Goal: Information Seeking & Learning: Learn about a topic

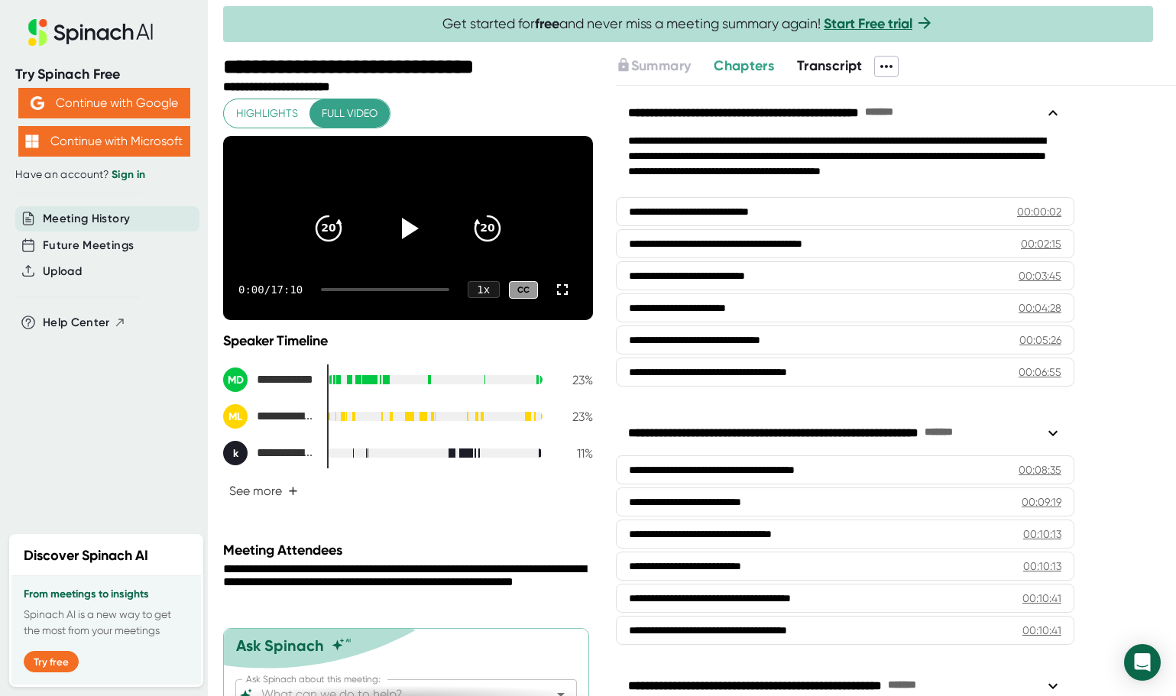
scroll to position [27, 0]
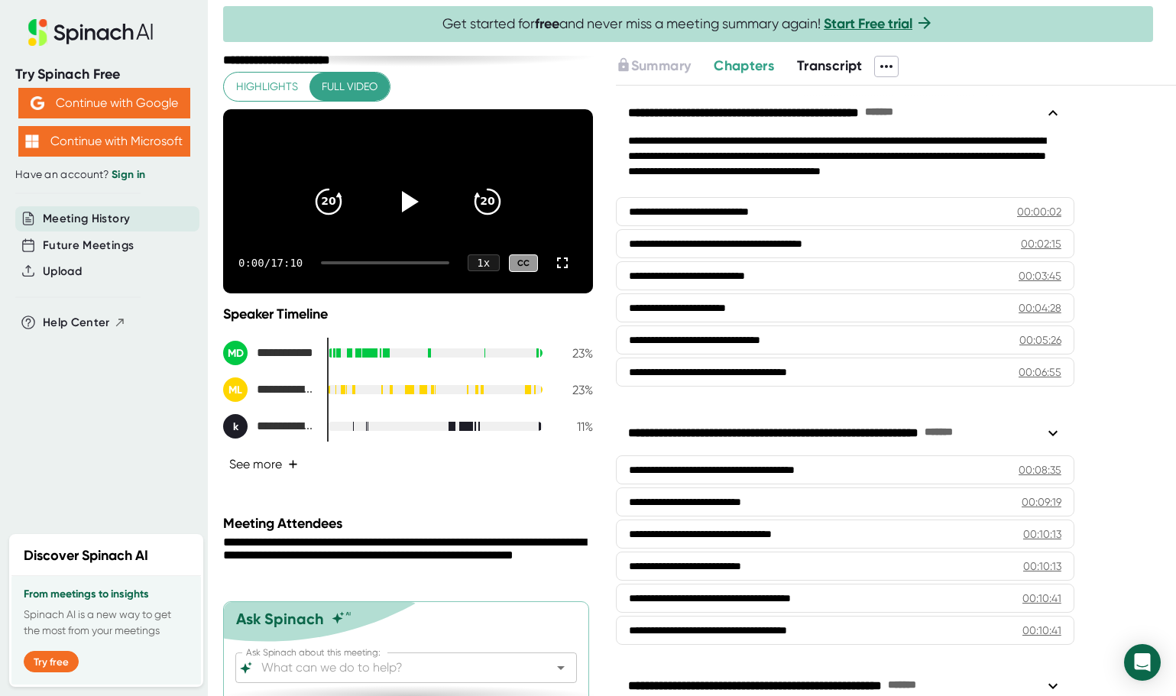
click at [271, 477] on button "See more +" at bounding box center [263, 464] width 81 height 27
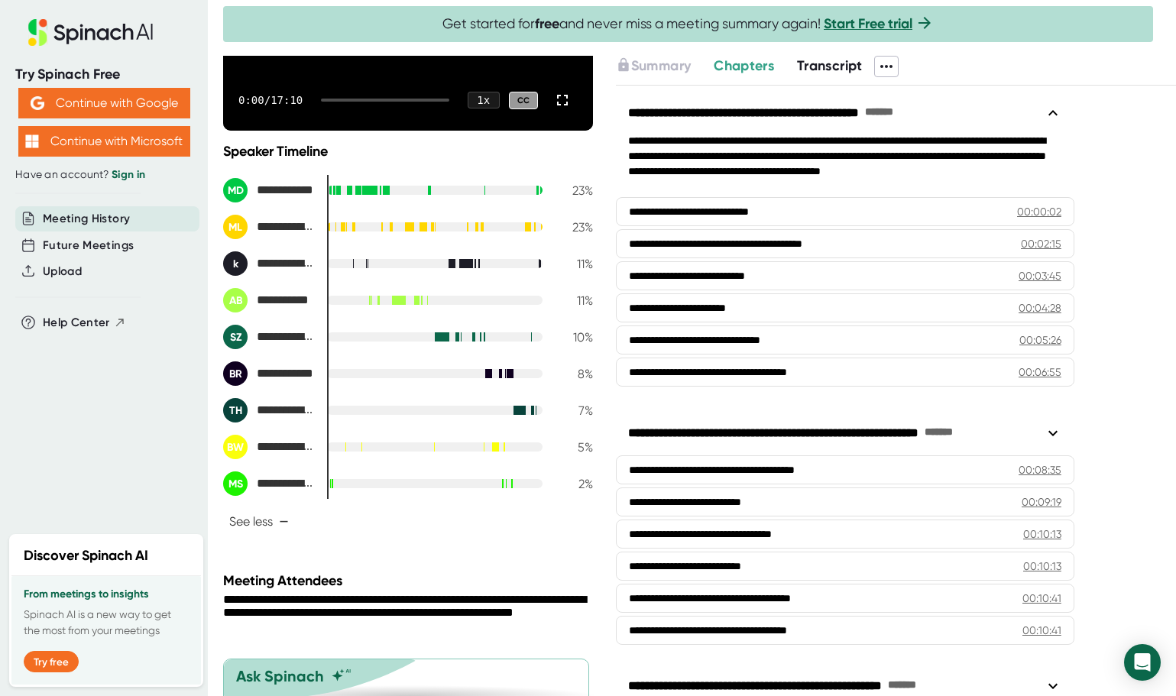
scroll to position [201, 0]
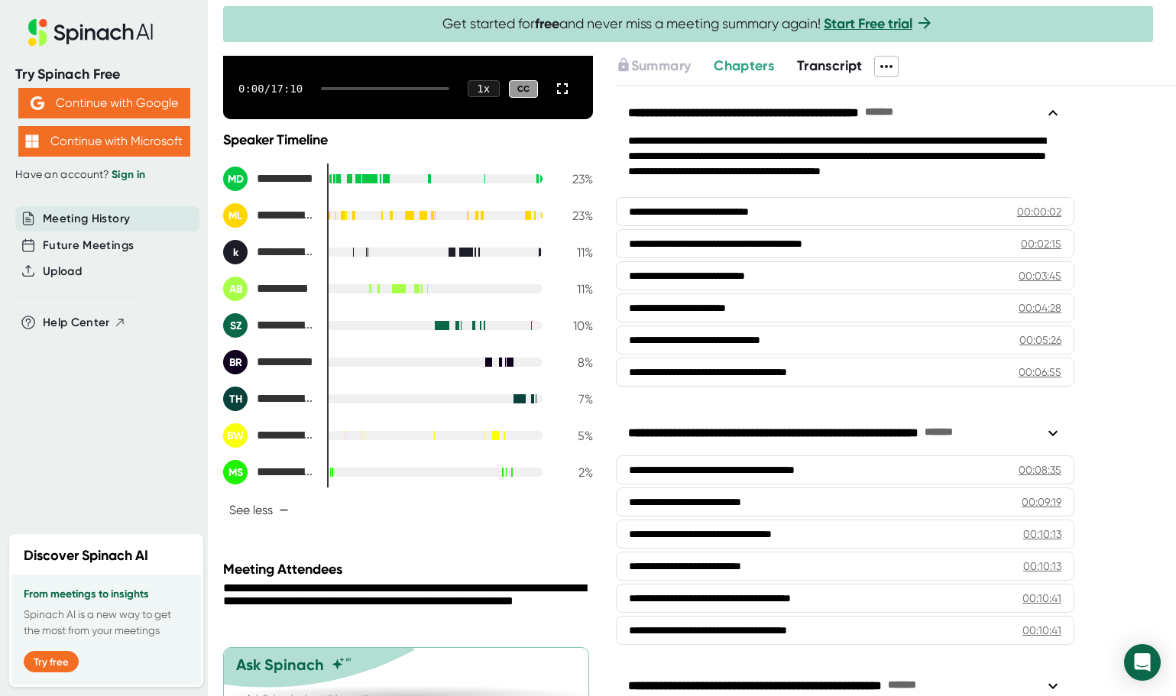
click at [503, 477] on div at bounding box center [503, 472] width 1 height 11
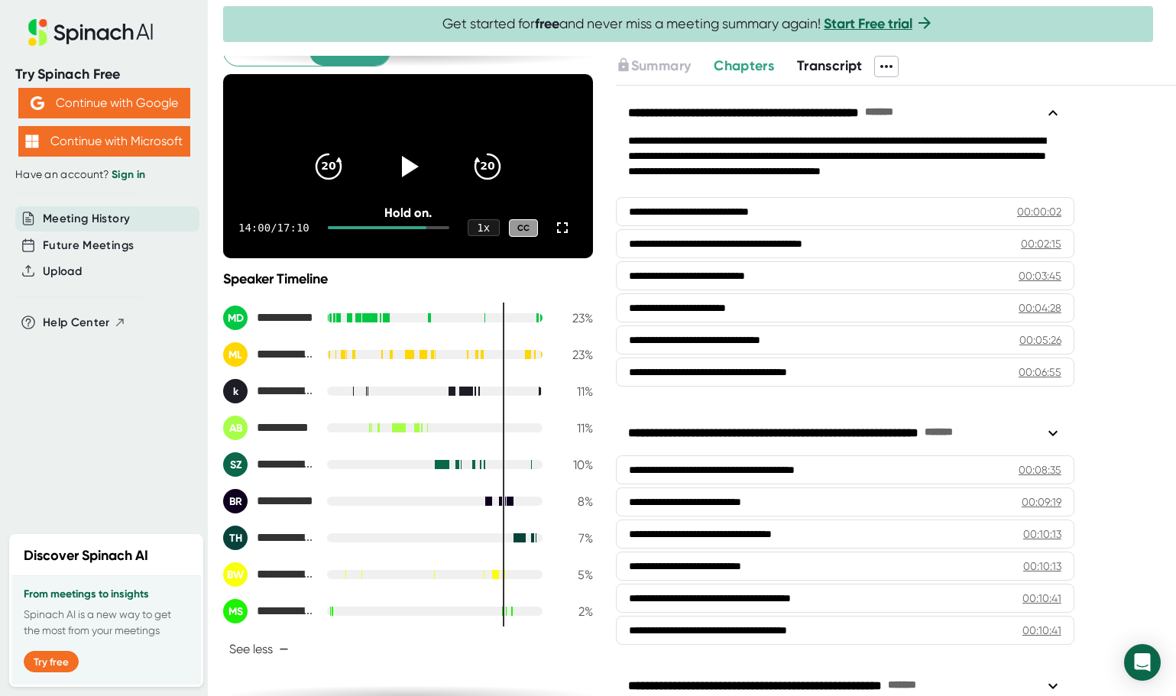
scroll to position [60, 0]
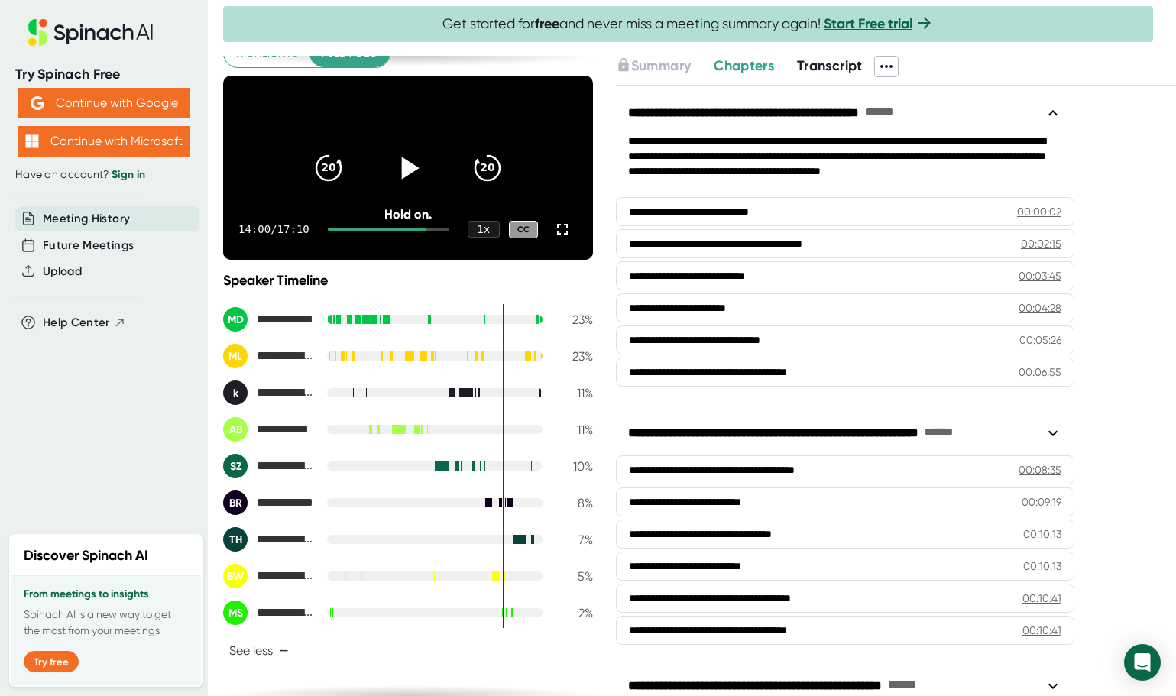
click at [414, 186] on icon at bounding box center [408, 167] width 38 height 38
click at [478, 238] on div "1 x" at bounding box center [484, 230] width 34 height 18
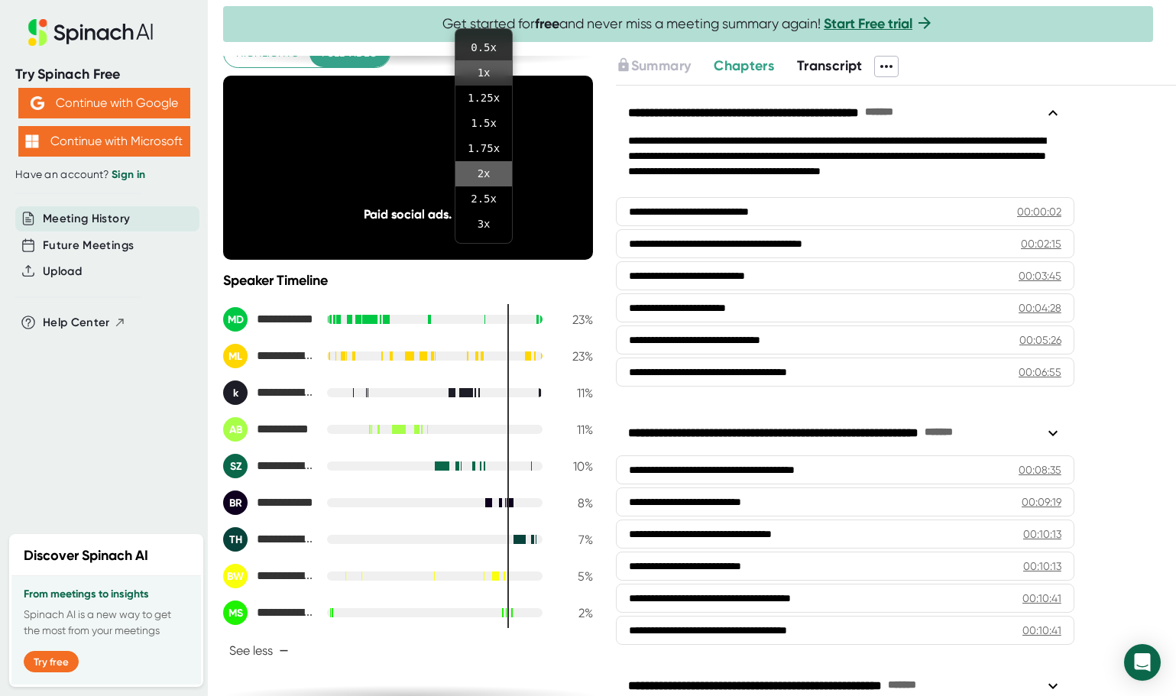
click at [487, 173] on li "2 x" at bounding box center [483, 173] width 57 height 25
